Goal: Check status: Check status

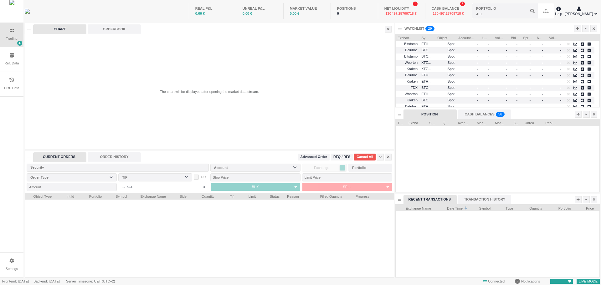
scroll to position [73, 204]
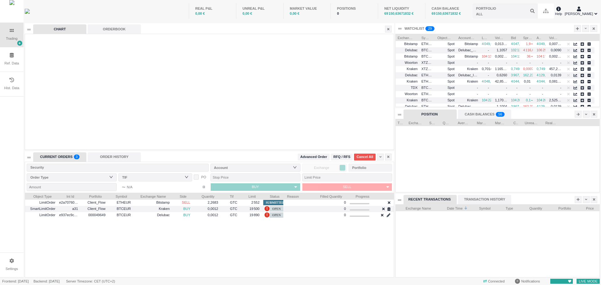
click at [135, 158] on div "ORDER HISTORY" at bounding box center [114, 156] width 53 height 9
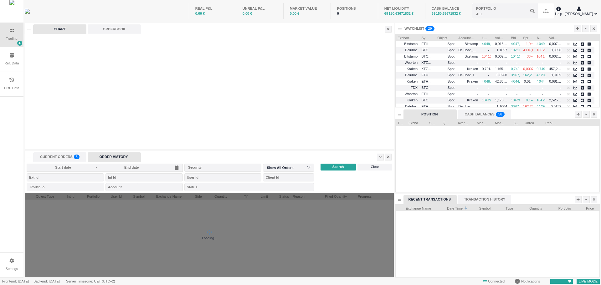
scroll to position [84, 369]
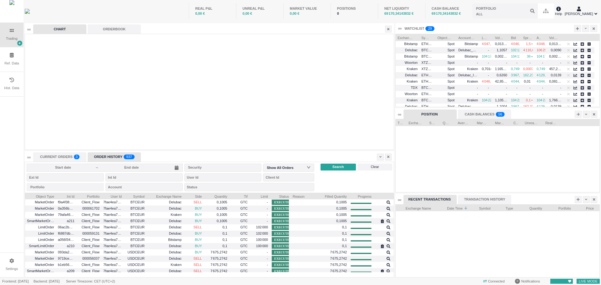
click at [78, 187] on div "Portfolio" at bounding box center [63, 187] width 67 height 6
type input "000061702"
click at [339, 166] on span "Search" at bounding box center [338, 166] width 12 height 5
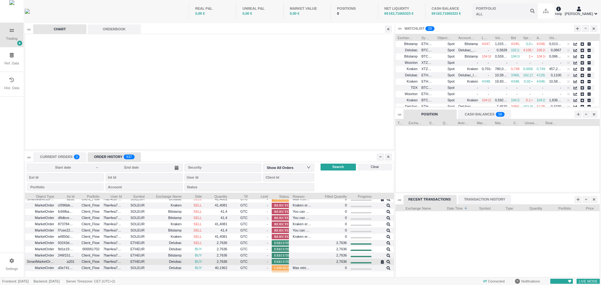
scroll to position [250, 0]
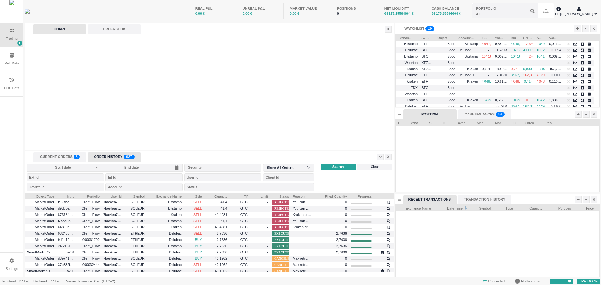
click at [68, 188] on div "Portfolio" at bounding box center [63, 187] width 67 height 6
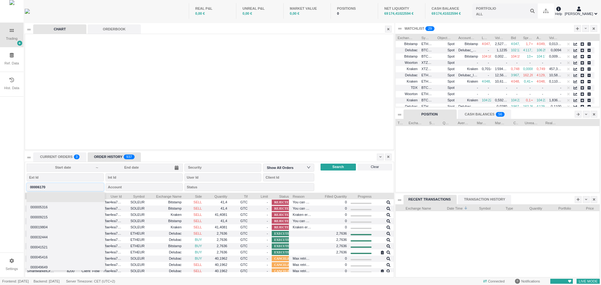
type input "000061702"
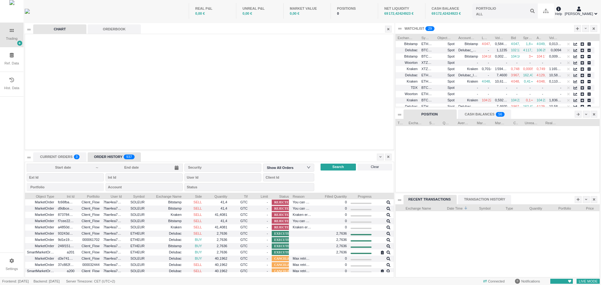
click at [68, 188] on div "Portfolio" at bounding box center [63, 187] width 67 height 6
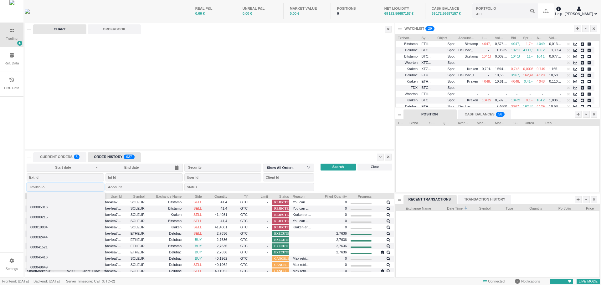
click at [68, 188] on div "Portfolio" at bounding box center [63, 187] width 67 height 6
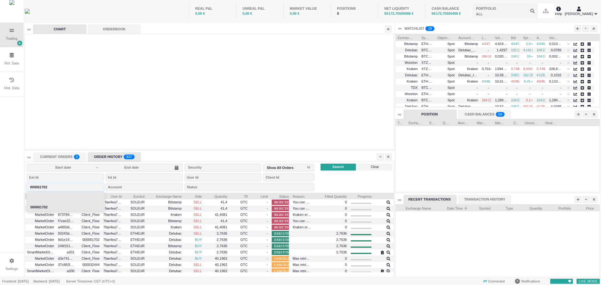
click at [148, 187] on div "Account" at bounding box center [142, 187] width 68 height 6
type input "000061702"
click at [304, 168] on div "Show All Orders" at bounding box center [288, 167] width 43 height 9
click at [209, 171] on input "text" at bounding box center [222, 168] width 77 height 8
click at [59, 166] on input at bounding box center [62, 167] width 65 height 5
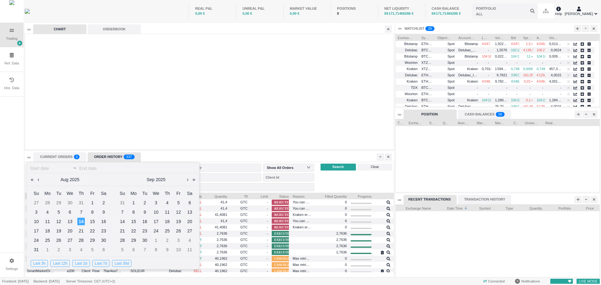
click at [38, 180] on link at bounding box center [38, 179] width 5 height 13
click at [48, 240] on div "30" at bounding box center [48, 241] width 8 height 8
click at [125, 181] on link at bounding box center [124, 179] width 5 height 13
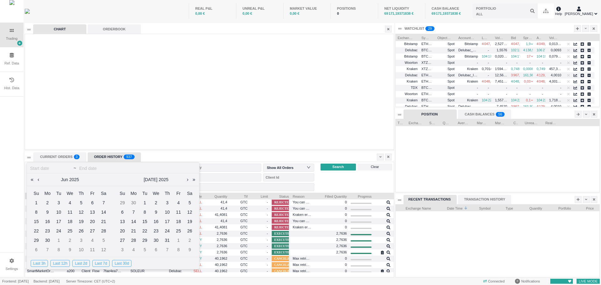
click at [155, 202] on div "2" at bounding box center [156, 203] width 8 height 8
type input "[DATE]"
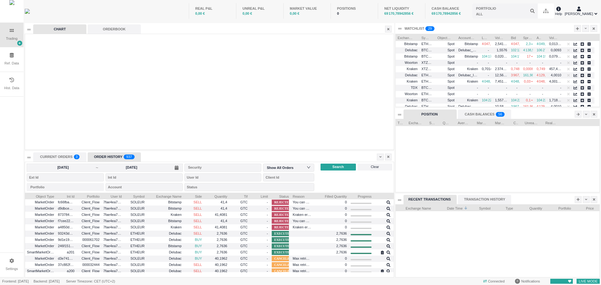
click at [340, 168] on span "Search" at bounding box center [338, 166] width 12 height 5
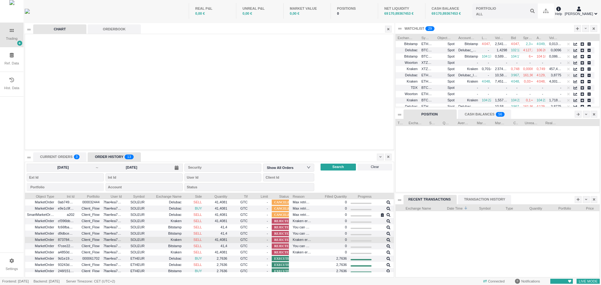
scroll to position [8, 0]
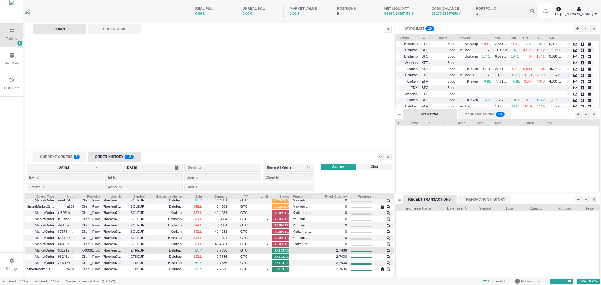
click at [222, 249] on span "2,7636" at bounding box center [222, 250] width 11 height 4
click at [97, 251] on span "000061702" at bounding box center [88, 250] width 21 height 7
click at [386, 250] on icon at bounding box center [388, 251] width 4 height 4
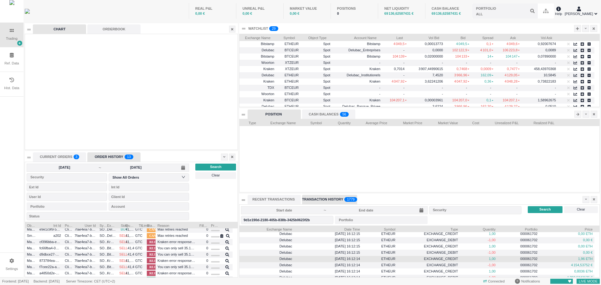
scroll to position [0, 0]
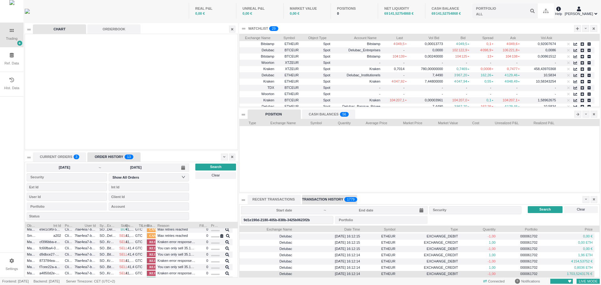
click at [568, 274] on span "1 703,5243176 €" at bounding box center [579, 274] width 25 height 4
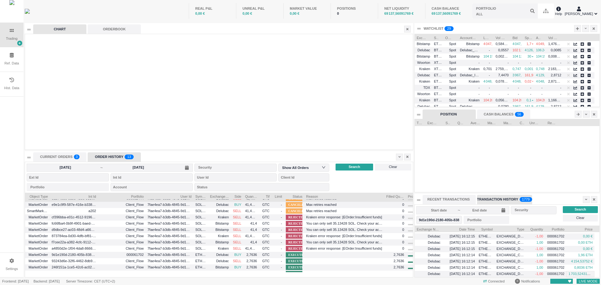
drag, startPoint x: 116, startPoint y: 196, endPoint x: 145, endPoint y: 199, distance: 28.9
click at [145, 199] on div "Object Type Int Id Portfolio User Id Symbol Exchange Name Side Quantity" at bounding box center [219, 235] width 388 height 85
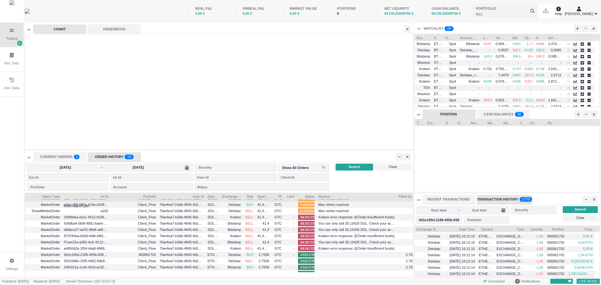
drag, startPoint x: 49, startPoint y: 197, endPoint x: 62, endPoint y: 199, distance: 12.4
click at [62, 199] on div "Object Type Int Id Portfolio User Id Symbol Exchange Name Side Quantity" at bounding box center [219, 235] width 388 height 85
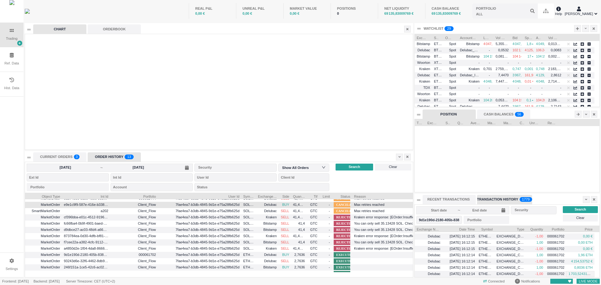
drag, startPoint x: 205, startPoint y: 197, endPoint x: 241, endPoint y: 202, distance: 35.9
click at [241, 202] on div "Object Type Int Id Portfolio User Id Symbol Exchange Name Side Quantity" at bounding box center [219, 235] width 388 height 85
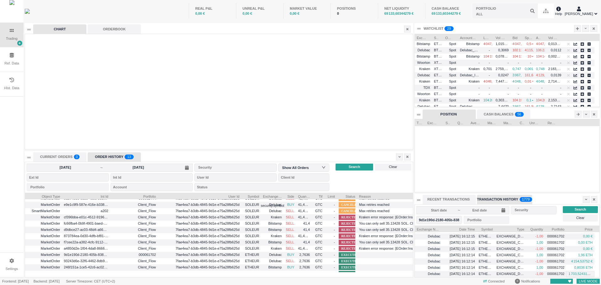
drag, startPoint x: 256, startPoint y: 197, endPoint x: 261, endPoint y: 198, distance: 5.2
click at [261, 198] on div at bounding box center [261, 196] width 3 height 6
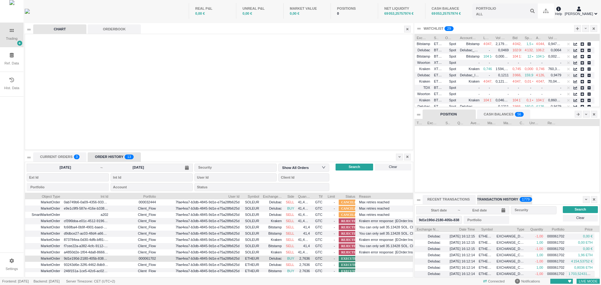
click at [158, 258] on div "7fae4ea7-b3db-4845-9d1e-e75a28fb625d" at bounding box center [200, 259] width 84 height 6
click at [145, 196] on span "Portfolio" at bounding box center [134, 196] width 44 height 6
click at [79, 186] on div "Portfolio" at bounding box center [66, 187] width 72 height 6
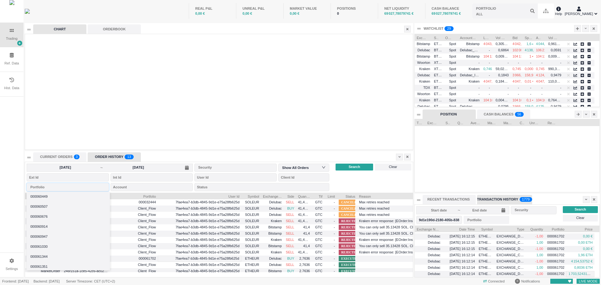
scroll to position [442, 0]
click at [38, 264] on span "+ 21 more" at bounding box center [37, 265] width 14 height 7
click at [40, 206] on li "000061702" at bounding box center [68, 206] width 83 height 10
type input "000061702"
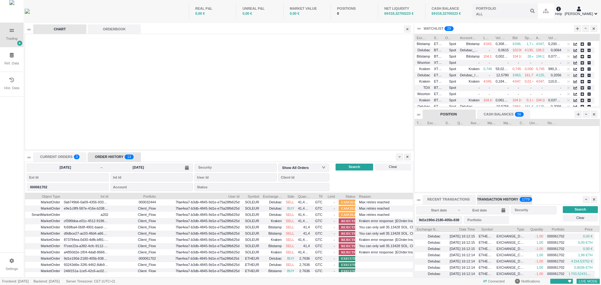
click at [357, 167] on span "Search" at bounding box center [355, 166] width 12 height 5
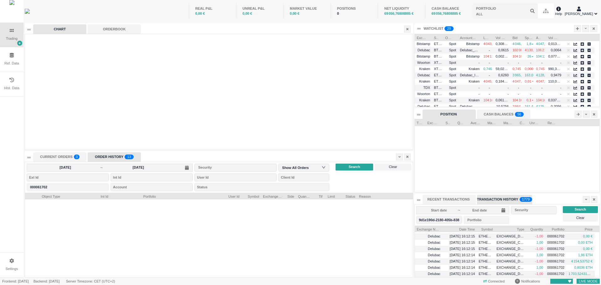
click at [354, 165] on span "Search" at bounding box center [355, 166] width 12 height 5
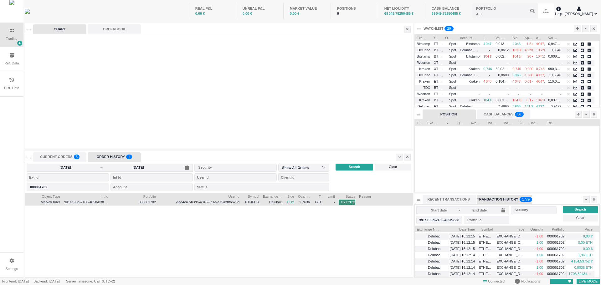
click at [92, 202] on span "9d1e190d-2180-405b-838b-3425b0623f2b" at bounding box center [86, 202] width 44 height 7
click at [110, 196] on div at bounding box center [110, 196] width 3 height 6
drag, startPoint x: 110, startPoint y: 196, endPoint x: 135, endPoint y: 202, distance: 25.3
click at [135, 202] on div "Object Type Int Id Portfolio User Id Symbol Exchange Name Side Quantity" at bounding box center [219, 235] width 388 height 85
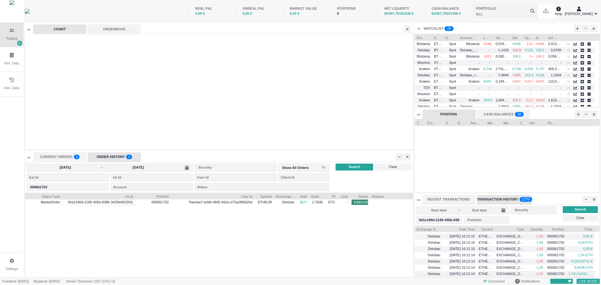
drag, startPoint x: 182, startPoint y: 196, endPoint x: 170, endPoint y: 197, distance: 11.9
click at [170, 197] on div at bounding box center [170, 196] width 3 height 6
click at [218, 202] on span "7fae4ea7-b3db-4845-9d1e-e75a28fb625d" at bounding box center [212, 202] width 79 height 7
click at [248, 200] on span "7fae4ea7-b3db-4845-9d1e-e75a28fb625d" at bounding box center [212, 202] width 79 height 7
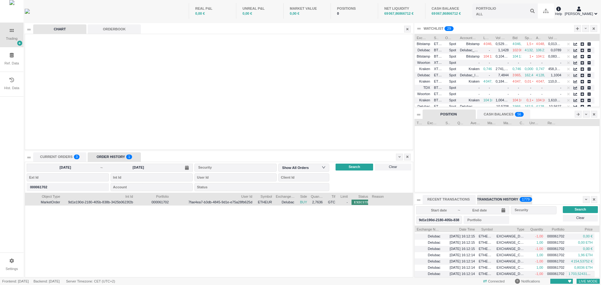
click at [285, 202] on span "Delubac" at bounding box center [288, 202] width 13 height 4
click at [304, 203] on span "BUY" at bounding box center [303, 202] width 7 height 4
click at [317, 202] on span "2,7636" at bounding box center [317, 202] width 11 height 4
click at [331, 202] on span "GTC" at bounding box center [330, 202] width 9 height 7
click at [344, 203] on span "-" at bounding box center [343, 202] width 9 height 7
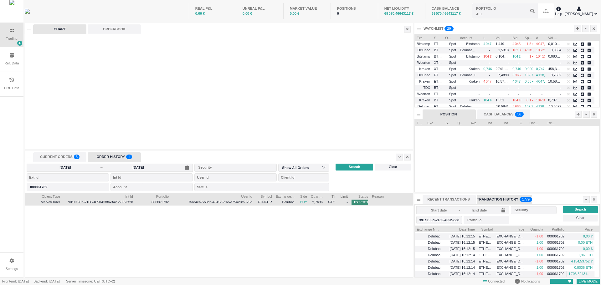
click at [381, 201] on div at bounding box center [410, 203] width 76 height 6
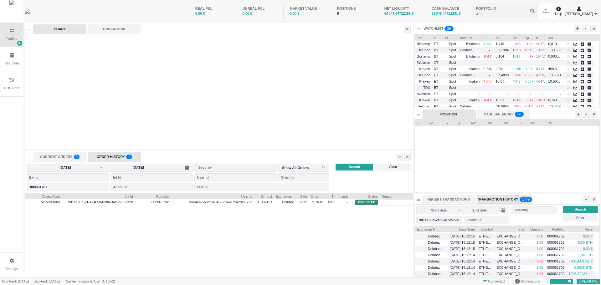
drag, startPoint x: 369, startPoint y: 196, endPoint x: 379, endPoint y: 196, distance: 9.7
click at [379, 196] on div at bounding box center [379, 196] width 3 height 6
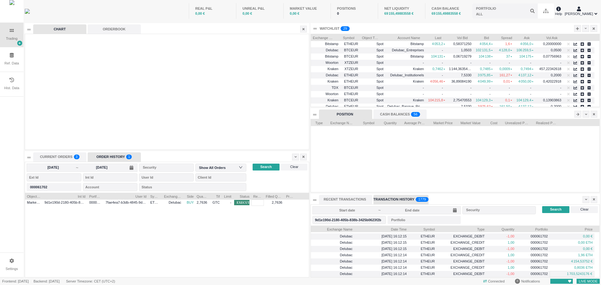
scroll to position [73, 288]
